Goal: Transaction & Acquisition: Obtain resource

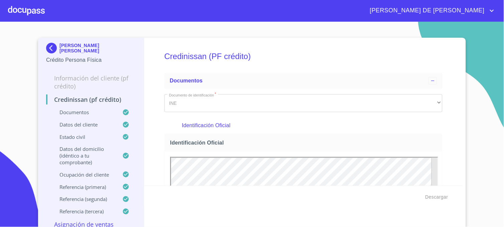
click at [49, 49] on img at bounding box center [52, 48] width 13 height 11
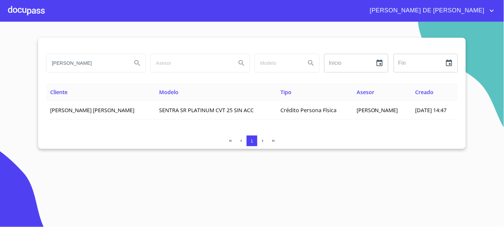
drag, startPoint x: 105, startPoint y: 65, endPoint x: 45, endPoint y: 74, distance: 60.8
click at [45, 74] on div "[PERSON_NAME]" at bounding box center [95, 63] width 104 height 24
type input "[PERSON_NAME]"
click at [134, 62] on icon "Search" at bounding box center [137, 63] width 8 height 8
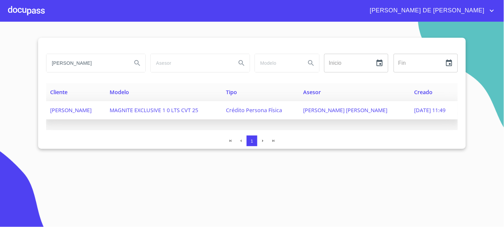
click at [319, 112] on span "[PERSON_NAME] [PERSON_NAME]" at bounding box center [345, 110] width 84 height 7
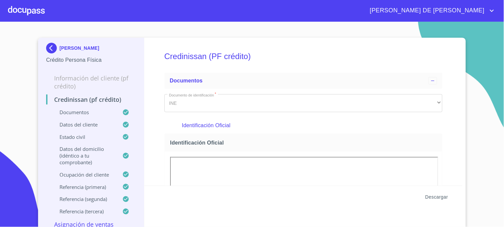
click at [433, 198] on span "Descargar" at bounding box center [436, 197] width 23 height 8
click at [52, 49] on img at bounding box center [52, 48] width 13 height 11
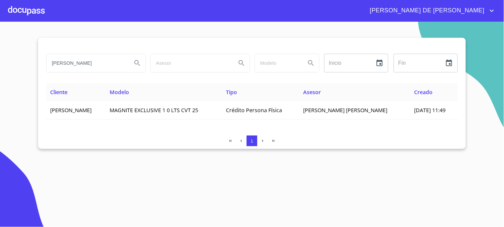
drag, startPoint x: 87, startPoint y: 64, endPoint x: 37, endPoint y: 63, distance: 49.5
click at [37, 63] on section "[PERSON_NAME] Inicio ​ Fin ​ Cliente Modelo Tipo Asesor Creado [PERSON_NAME] EX…" at bounding box center [252, 124] width 504 height 205
click at [138, 64] on icon "Search" at bounding box center [137, 63] width 6 height 6
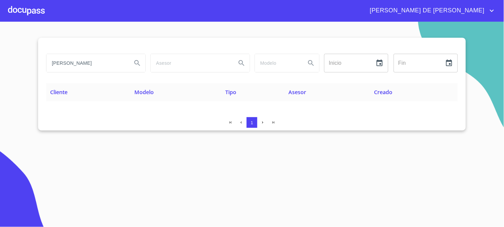
drag, startPoint x: 105, startPoint y: 65, endPoint x: -2, endPoint y: 71, distance: 106.7
click at [0, 71] on html "[PERSON_NAME] DE [PERSON_NAME] Inicio ​ Fin ​ Cliente Modelo Tipo Asesor Creado…" at bounding box center [252, 113] width 504 height 227
type input "[PERSON_NAME]"
click at [132, 65] on button "Search" at bounding box center [137, 63] width 16 height 16
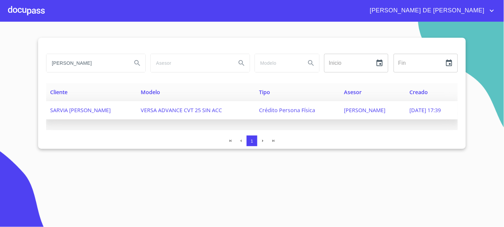
click at [290, 109] on span "Crédito Persona Física" at bounding box center [287, 110] width 56 height 7
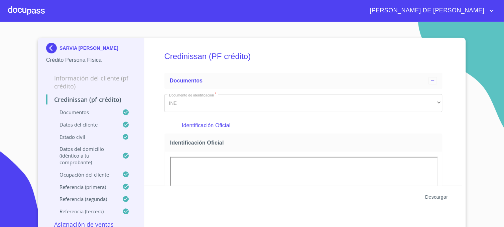
click at [428, 198] on span "Descargar" at bounding box center [436, 197] width 23 height 8
click at [49, 47] on img at bounding box center [52, 48] width 13 height 11
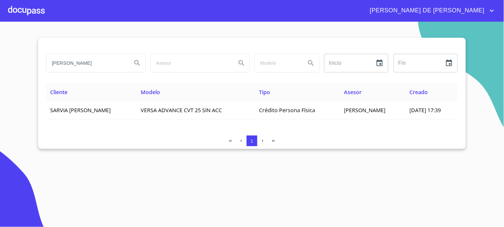
drag, startPoint x: 103, startPoint y: 61, endPoint x: 48, endPoint y: 74, distance: 55.9
click at [48, 74] on div "[PERSON_NAME]" at bounding box center [95, 63] width 104 height 24
type input "[PERSON_NAME]"
click at [136, 59] on icon "Search" at bounding box center [137, 63] width 8 height 8
